Goal: Find specific page/section: Find specific page/section

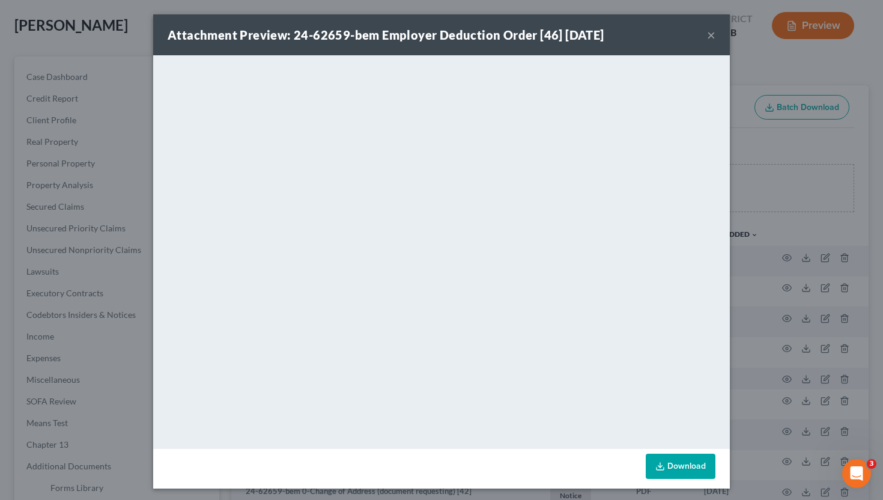
scroll to position [59, 0]
click at [713, 38] on button "×" at bounding box center [711, 35] width 8 height 14
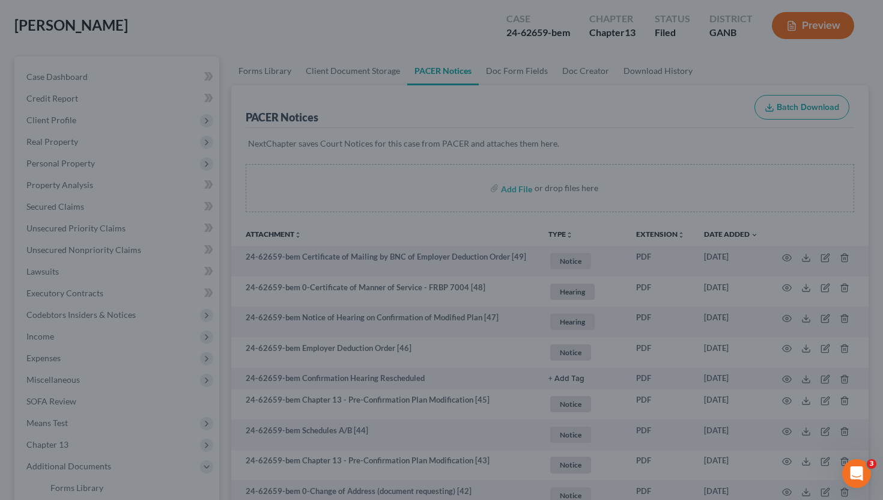
scroll to position [0, 0]
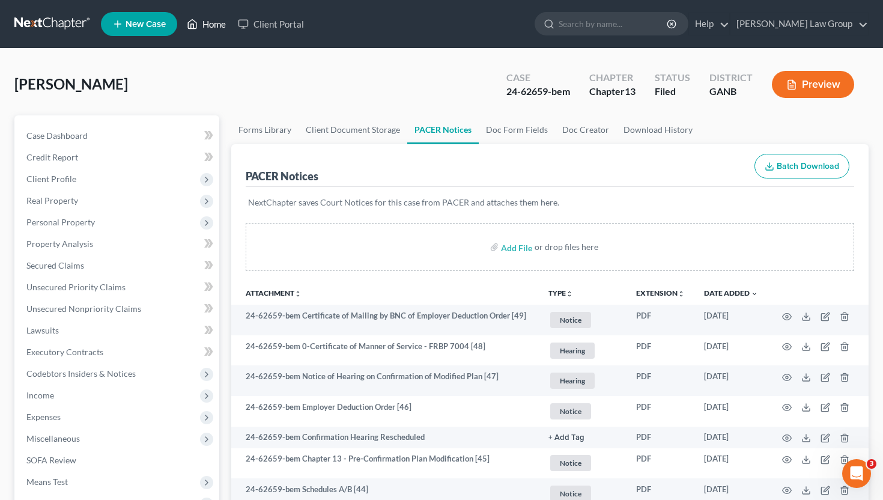
click at [224, 25] on link "Home" at bounding box center [206, 24] width 51 height 22
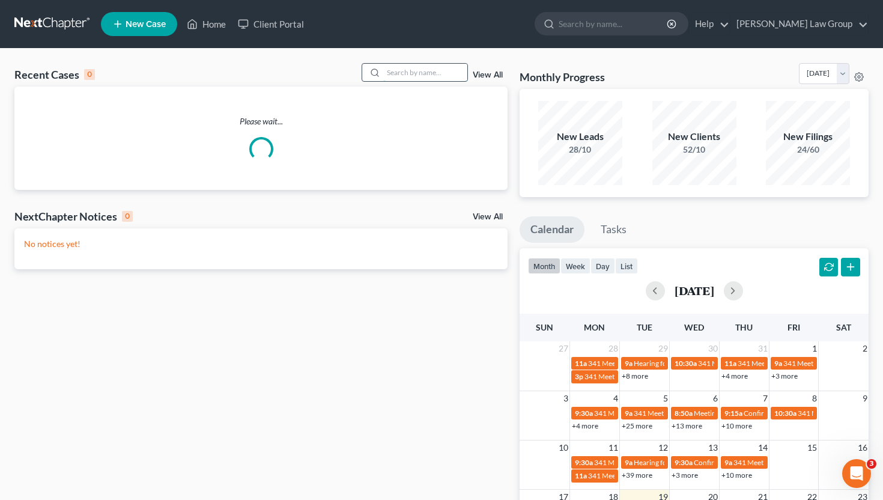
click at [400, 70] on input "search" at bounding box center [425, 72] width 84 height 17
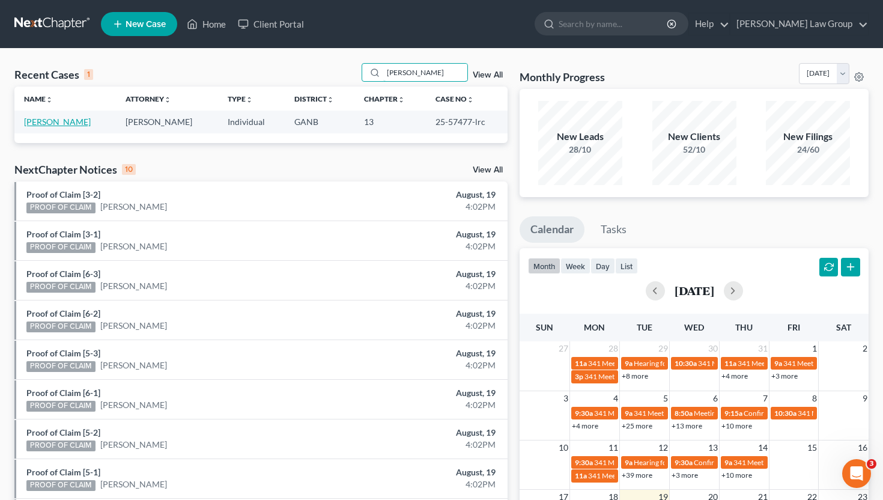
type input "[PERSON_NAME]"
click at [62, 122] on link "[PERSON_NAME]" at bounding box center [57, 121] width 67 height 10
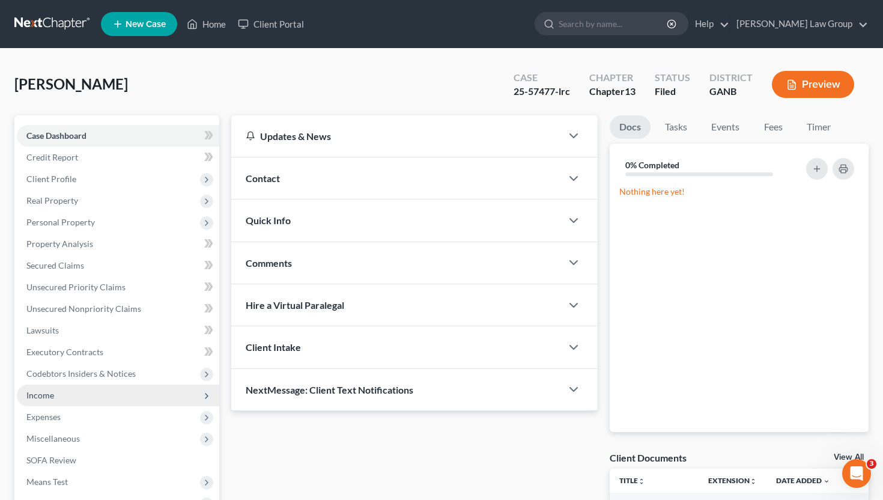
click at [86, 392] on span "Income" at bounding box center [118, 395] width 202 height 22
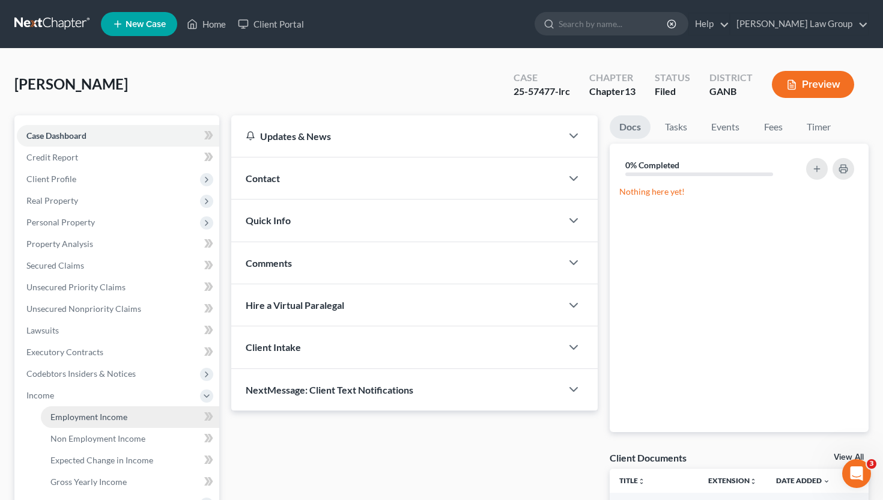
click at [88, 411] on span "Employment Income" at bounding box center [88, 416] width 77 height 10
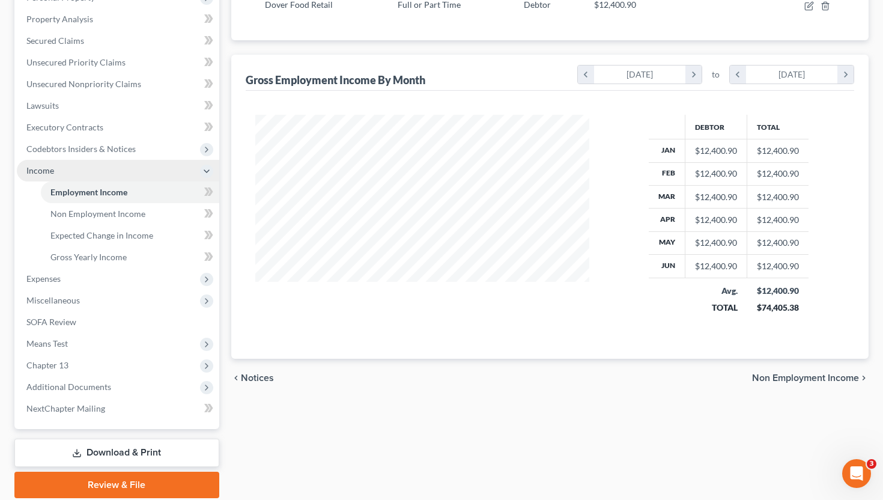
scroll to position [267, 0]
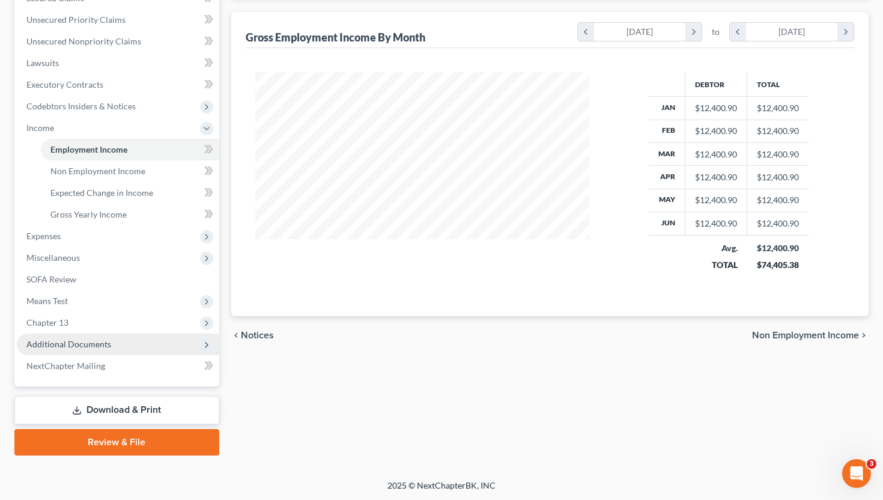
click at [92, 339] on span "Additional Documents" at bounding box center [68, 344] width 85 height 10
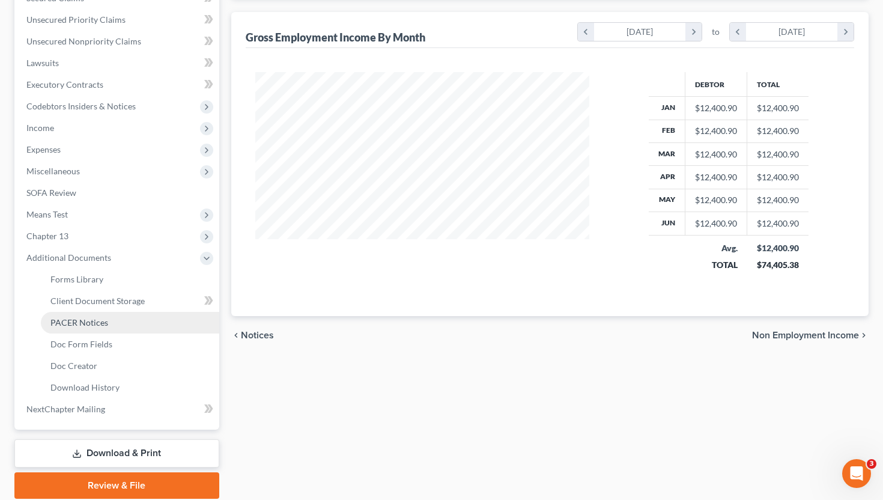
click at [92, 326] on span "PACER Notices" at bounding box center [79, 322] width 58 height 10
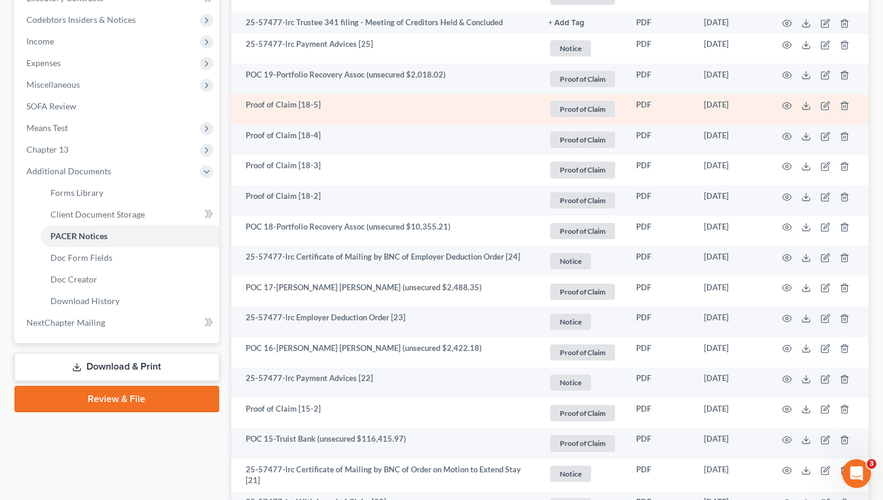
scroll to position [360, 0]
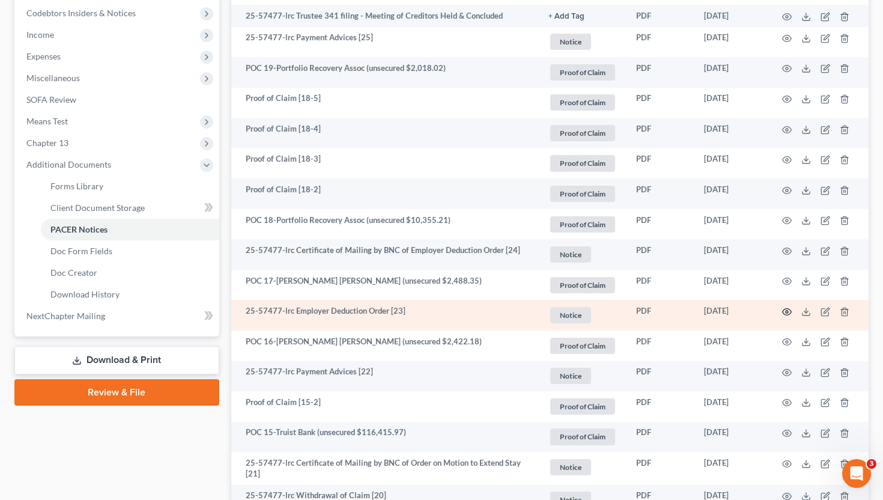
click at [785, 312] on icon "button" at bounding box center [787, 312] width 10 height 10
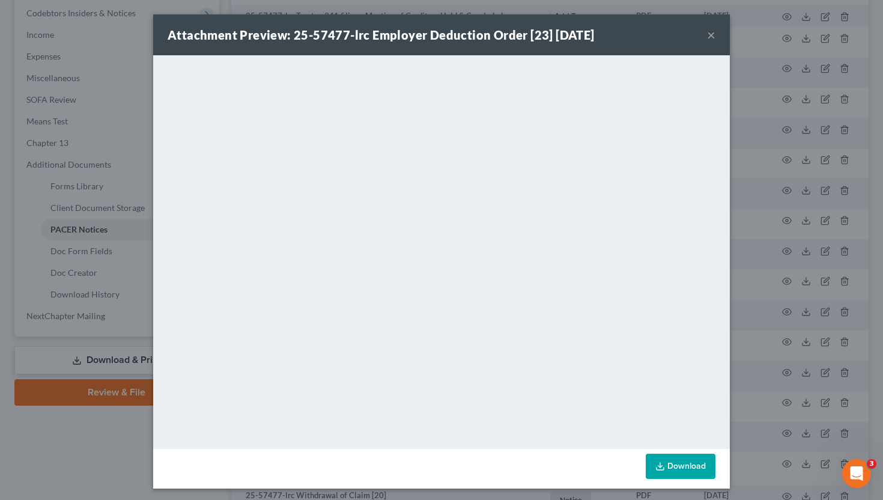
click at [715, 34] on button "×" at bounding box center [711, 35] width 8 height 14
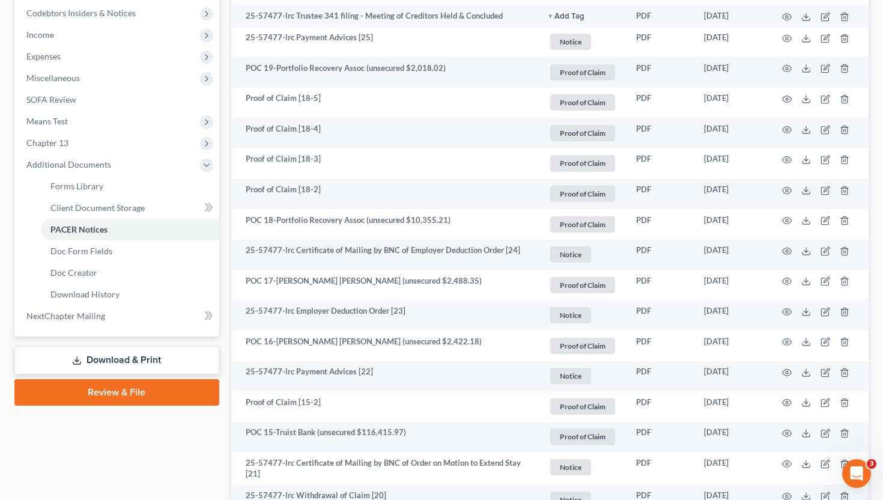
scroll to position [0, 0]
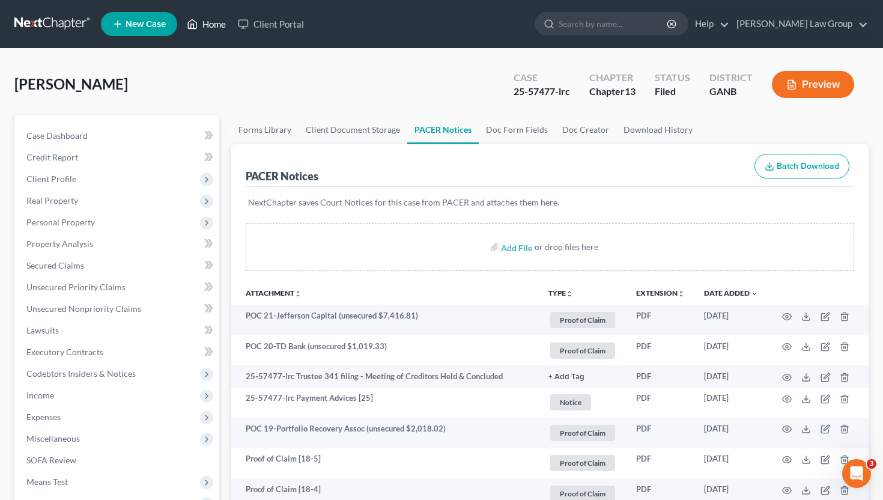
click at [210, 21] on link "Home" at bounding box center [206, 24] width 51 height 22
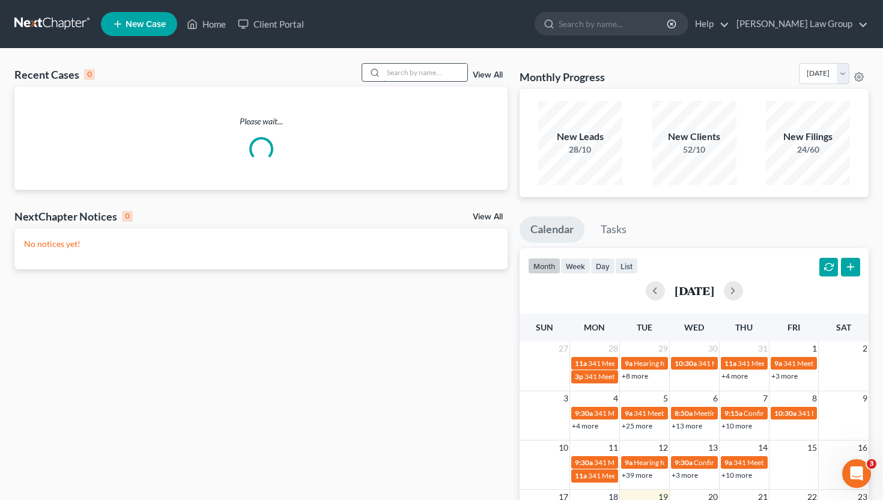
click at [426, 71] on input "search" at bounding box center [425, 72] width 84 height 17
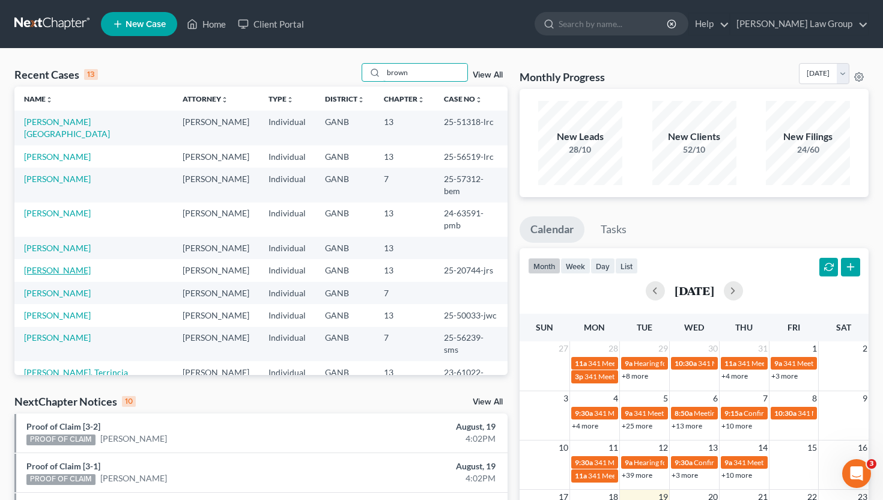
type input "brown"
click at [56, 265] on link "[PERSON_NAME]" at bounding box center [57, 270] width 67 height 10
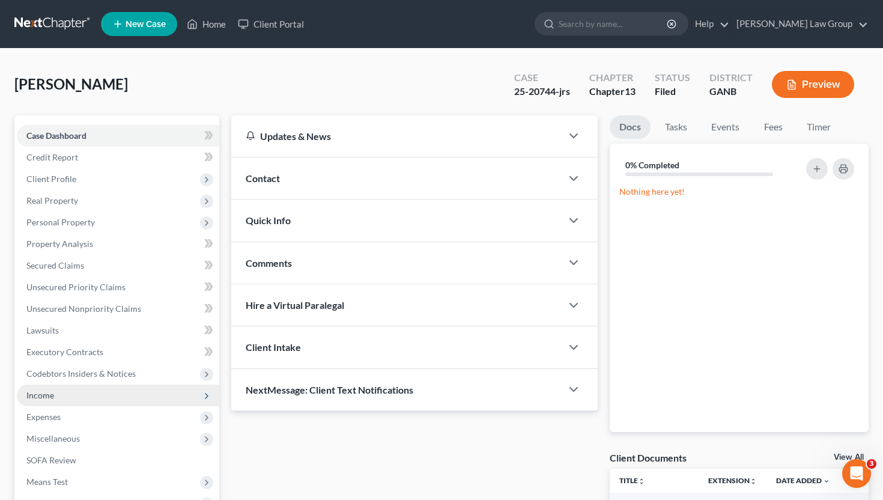
click at [76, 389] on span "Income" at bounding box center [118, 395] width 202 height 22
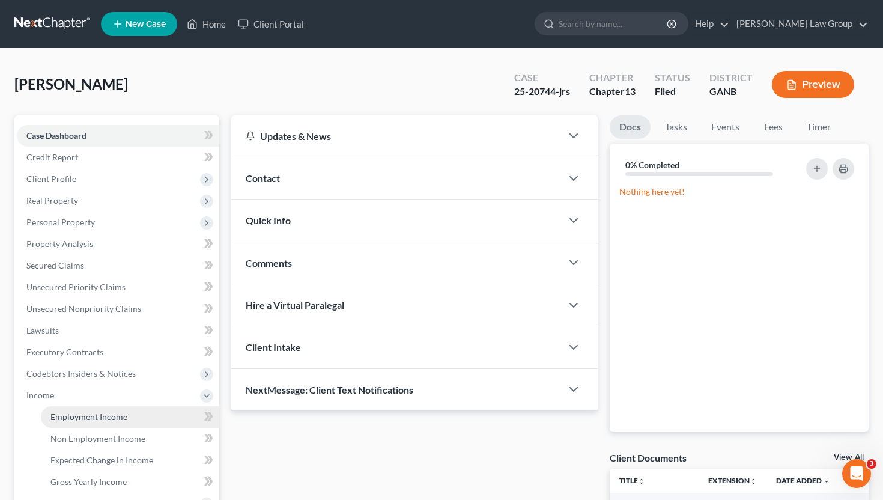
click at [80, 414] on span "Employment Income" at bounding box center [88, 416] width 77 height 10
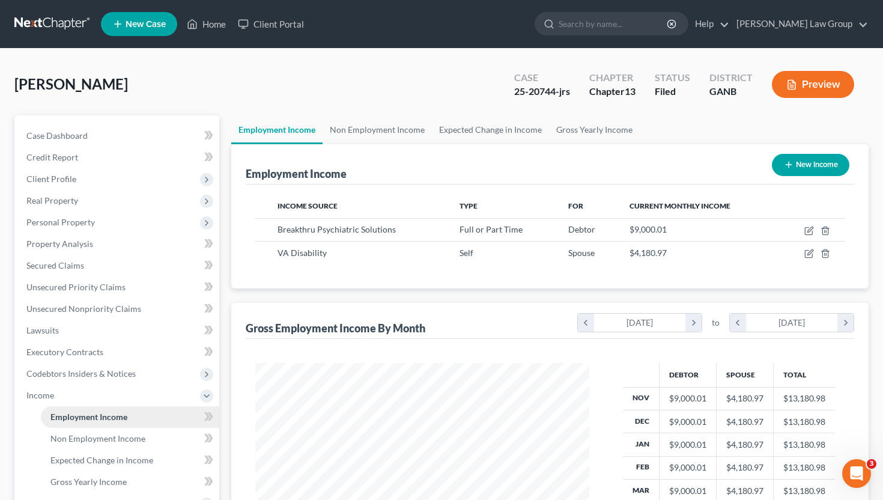
scroll to position [215, 358]
